Goal: Navigation & Orientation: Find specific page/section

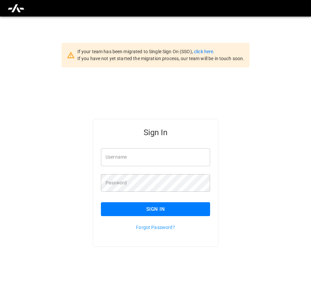
type input "**********"
click at [113, 209] on button "Sign In" at bounding box center [155, 209] width 109 height 14
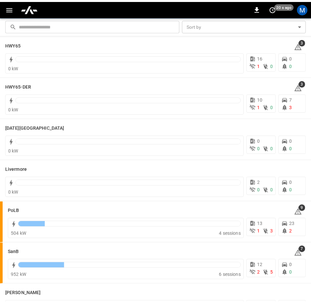
scroll to position [99, 0]
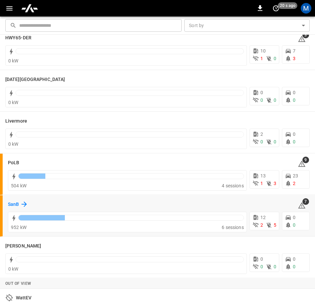
click at [22, 205] on icon at bounding box center [24, 204] width 8 height 8
